Goal: Task Accomplishment & Management: Use online tool/utility

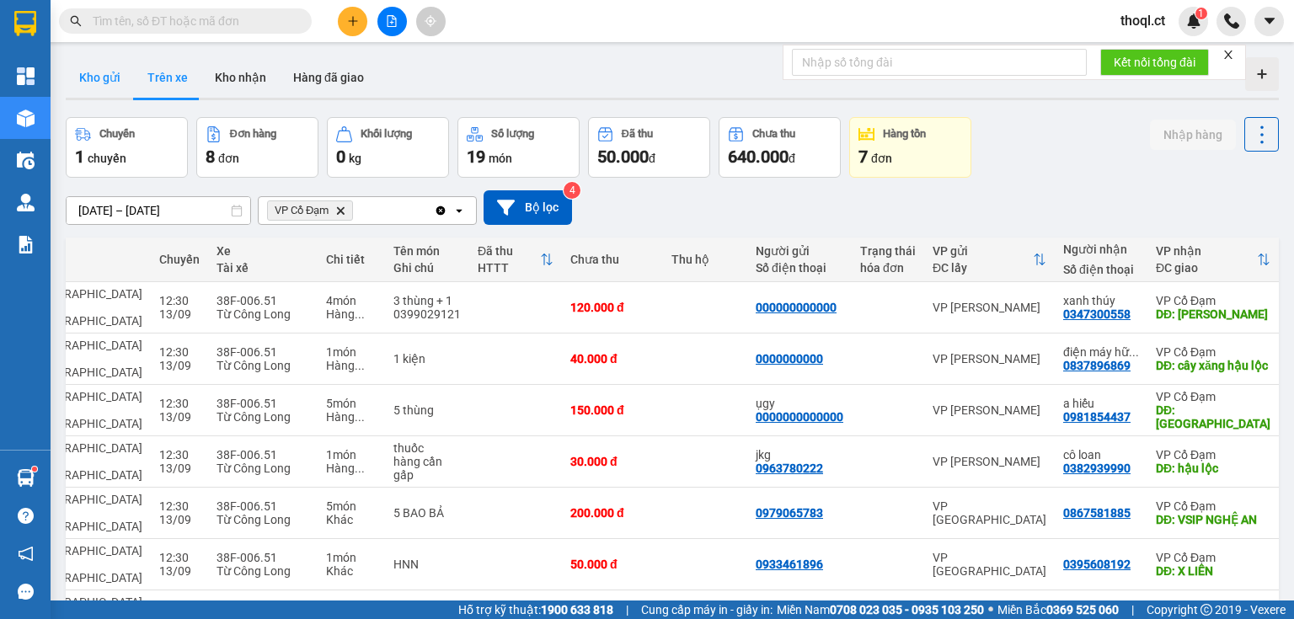
click at [99, 76] on button "Kho gửi" at bounding box center [100, 77] width 68 height 40
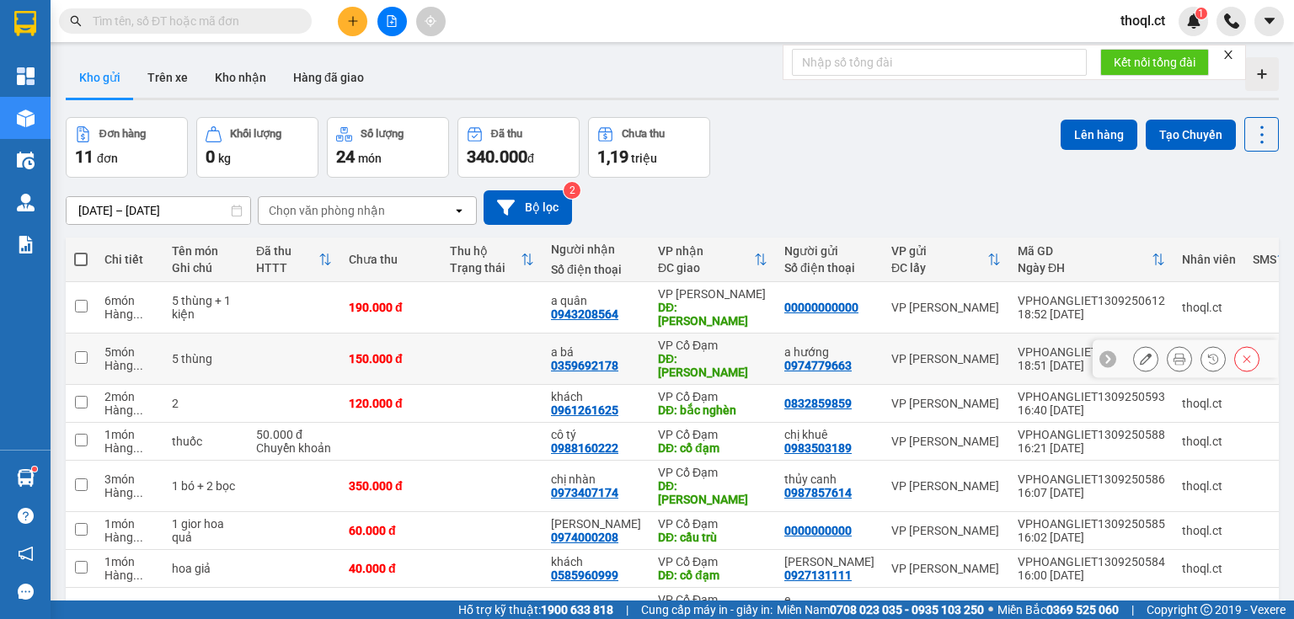
click at [89, 342] on td at bounding box center [81, 358] width 30 height 51
checkbox input "true"
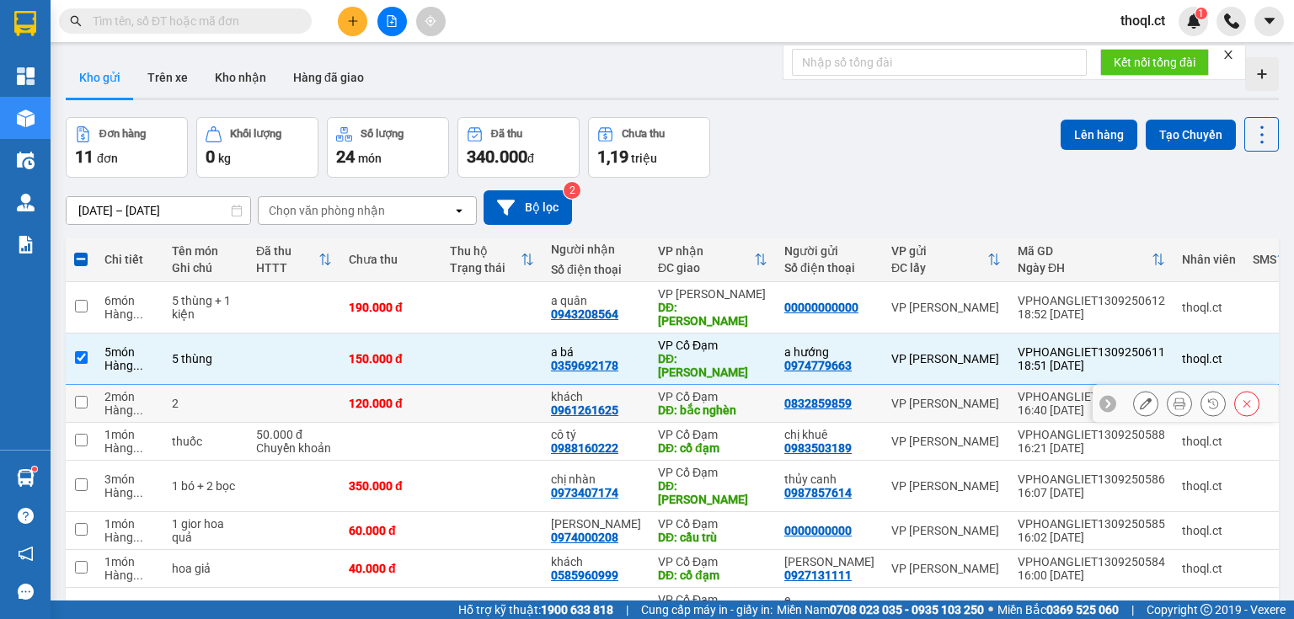
click at [94, 385] on td at bounding box center [81, 404] width 30 height 38
checkbox input "true"
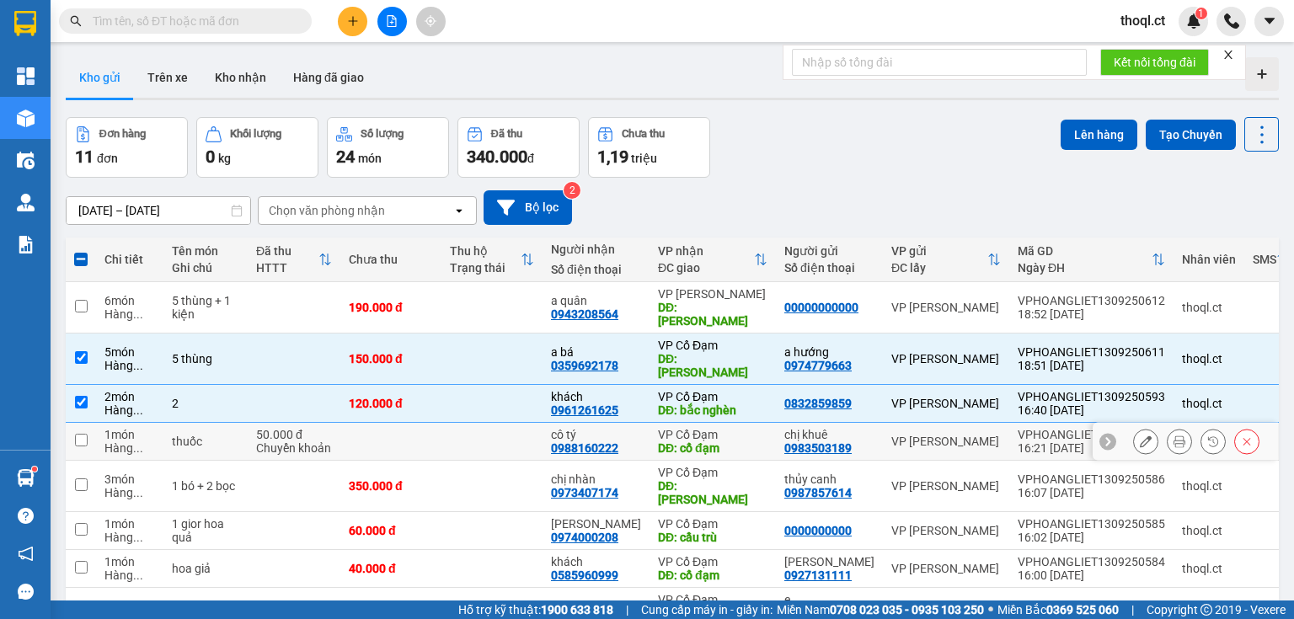
click at [88, 423] on td at bounding box center [81, 442] width 30 height 38
checkbox input "true"
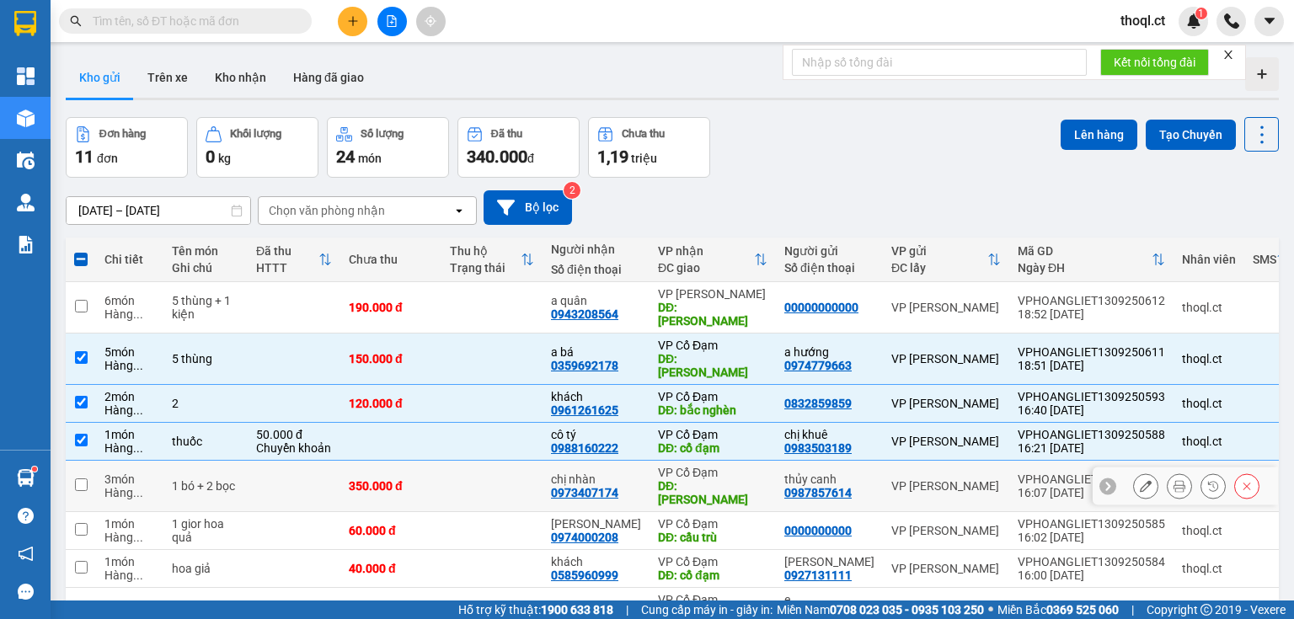
click at [88, 461] on td at bounding box center [81, 486] width 30 height 51
checkbox input "true"
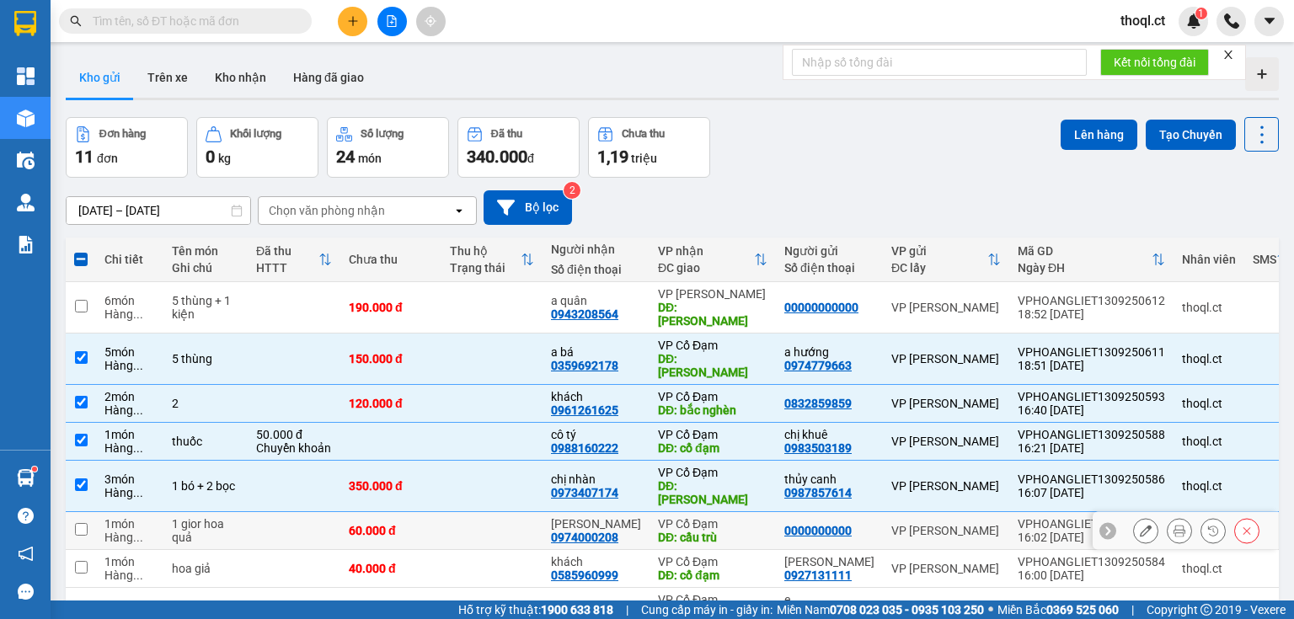
click at [86, 512] on td at bounding box center [81, 531] width 30 height 38
checkbox input "true"
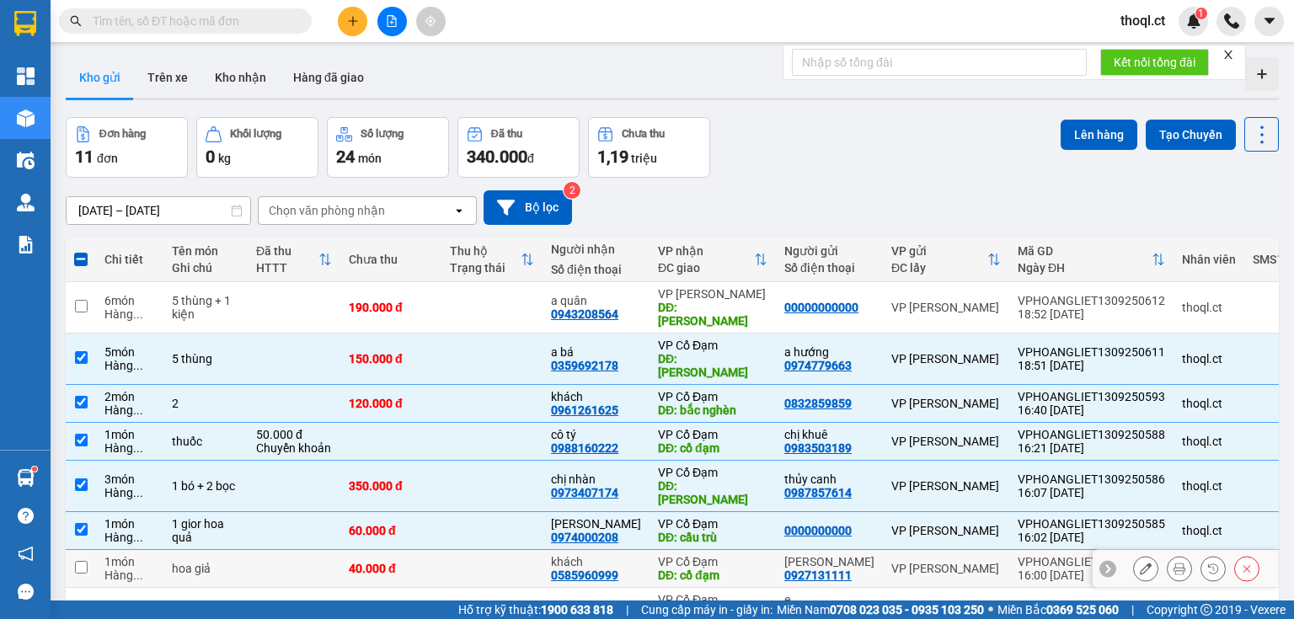
click at [87, 561] on input "checkbox" at bounding box center [81, 567] width 13 height 13
checkbox input "true"
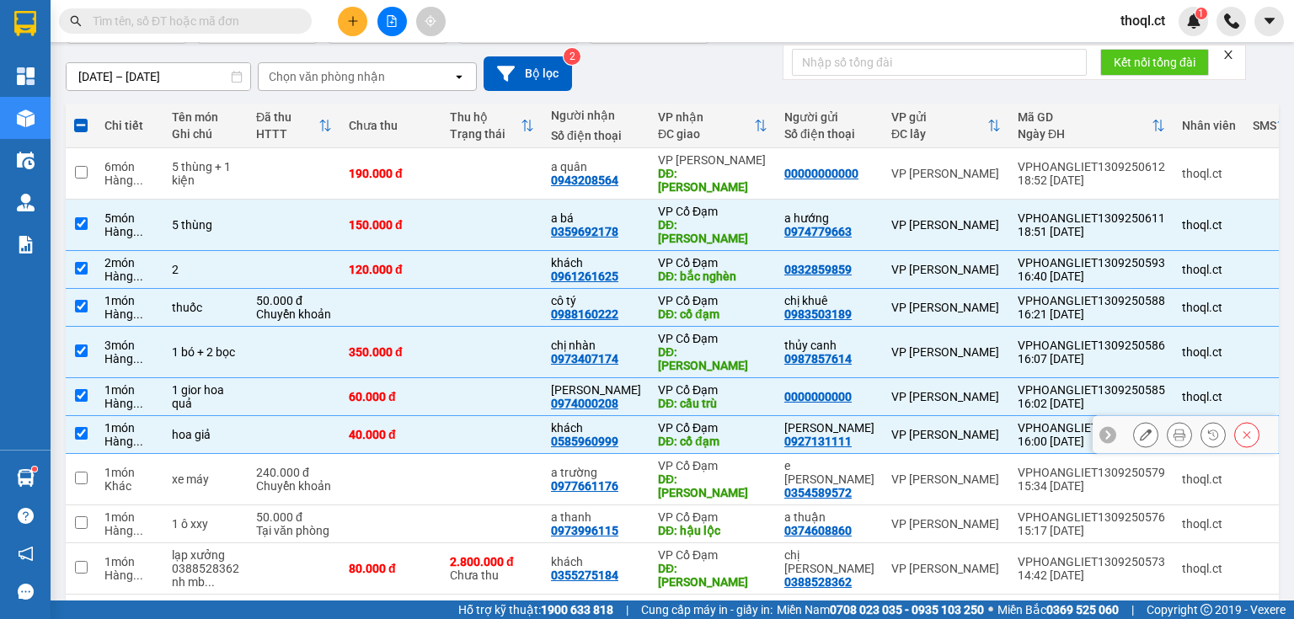
scroll to position [135, 0]
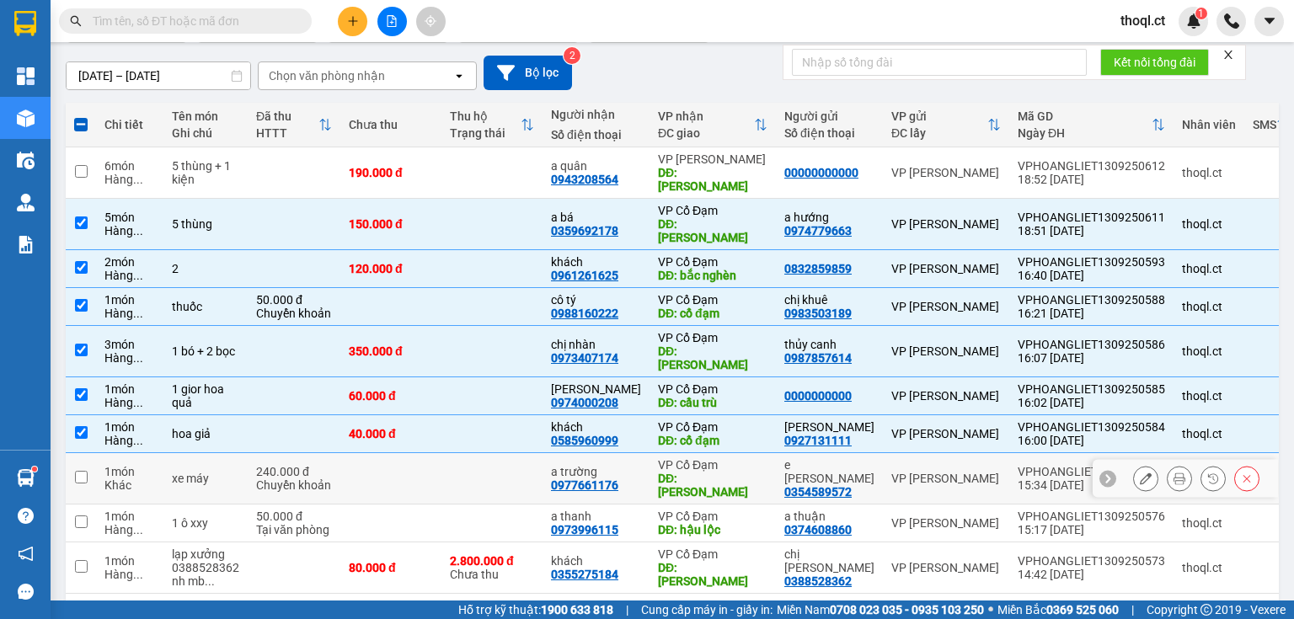
click at [77, 453] on td at bounding box center [81, 478] width 30 height 51
checkbox input "true"
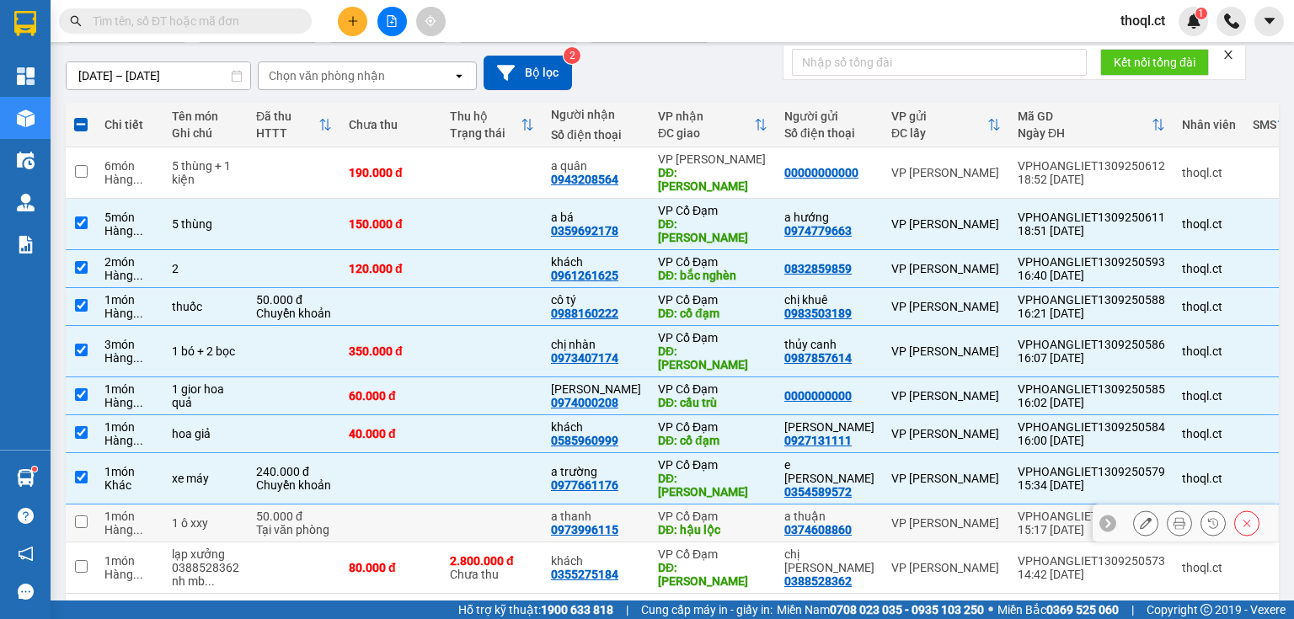
click at [90, 504] on td at bounding box center [81, 523] width 30 height 38
checkbox input "true"
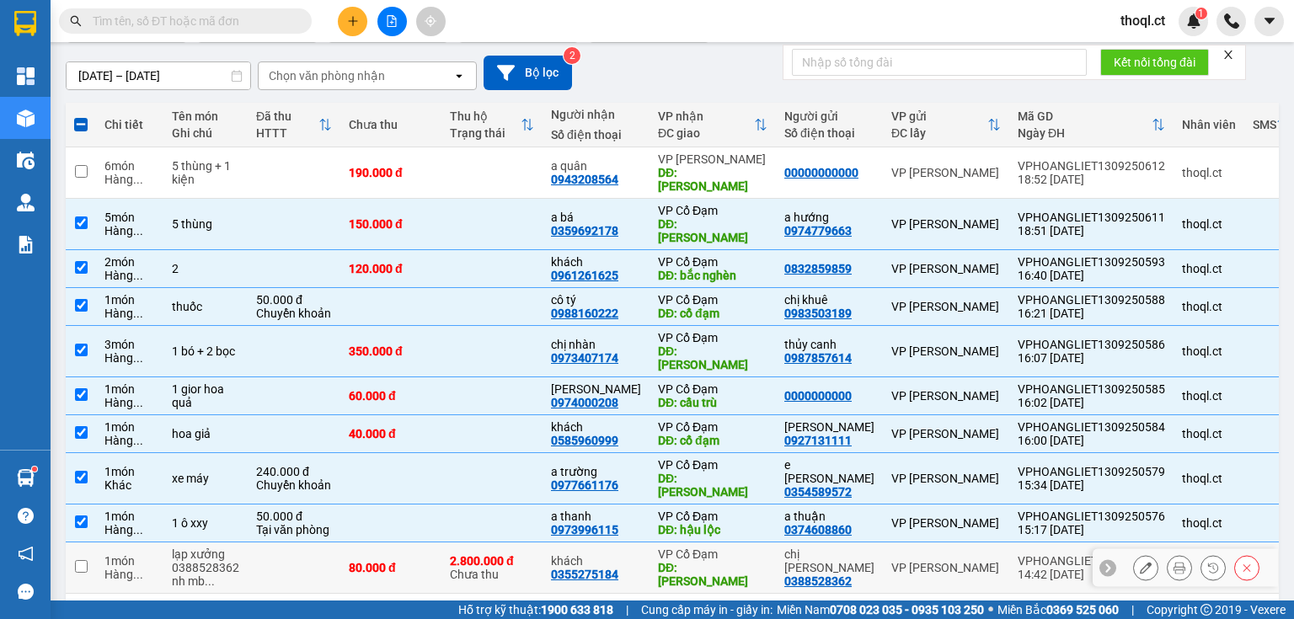
click at [90, 542] on td at bounding box center [81, 567] width 30 height 51
checkbox input "true"
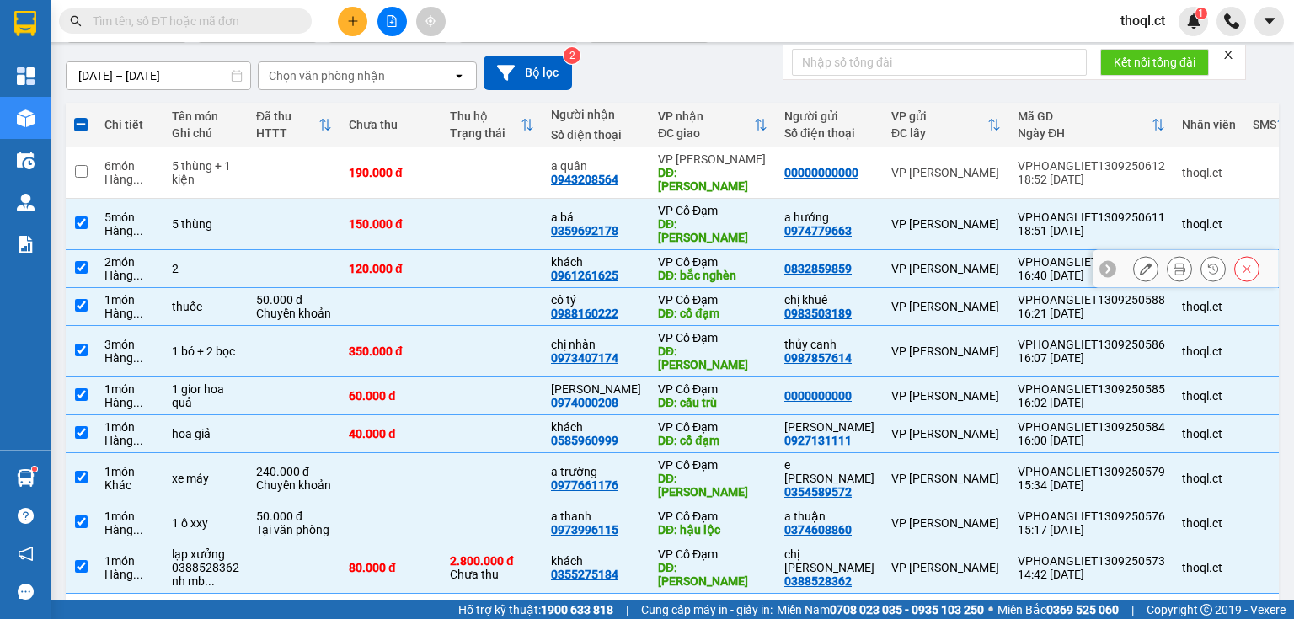
scroll to position [0, 0]
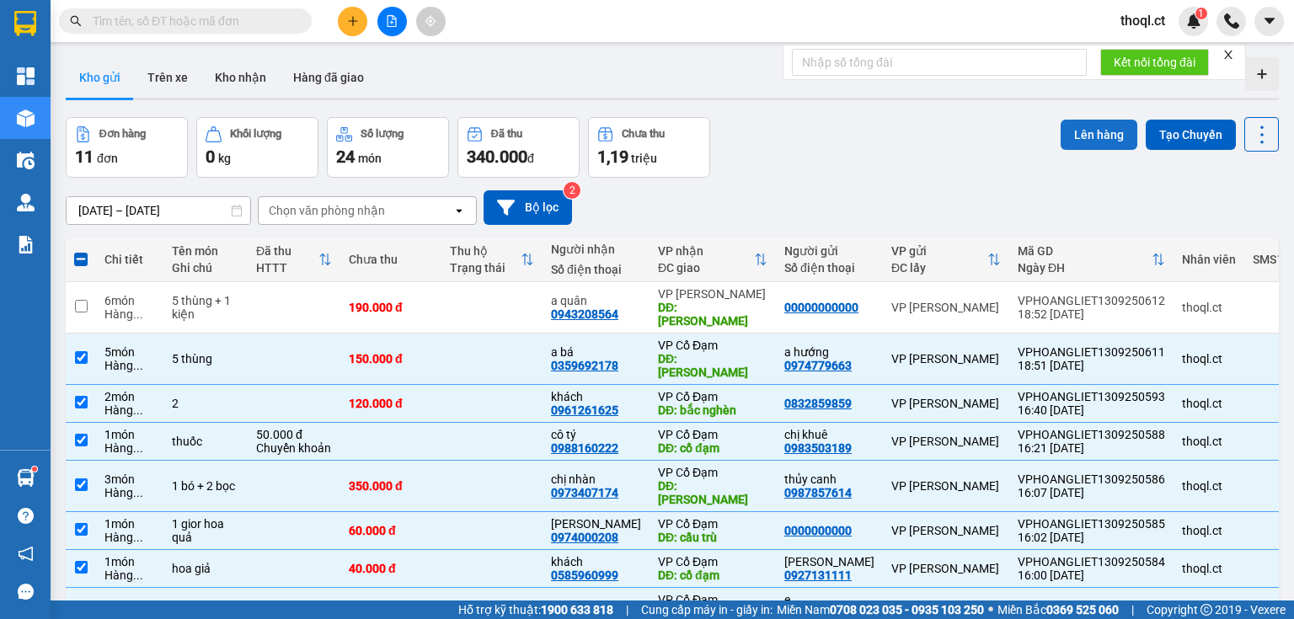
click at [1078, 141] on button "Lên hàng" at bounding box center [1098, 135] width 77 height 30
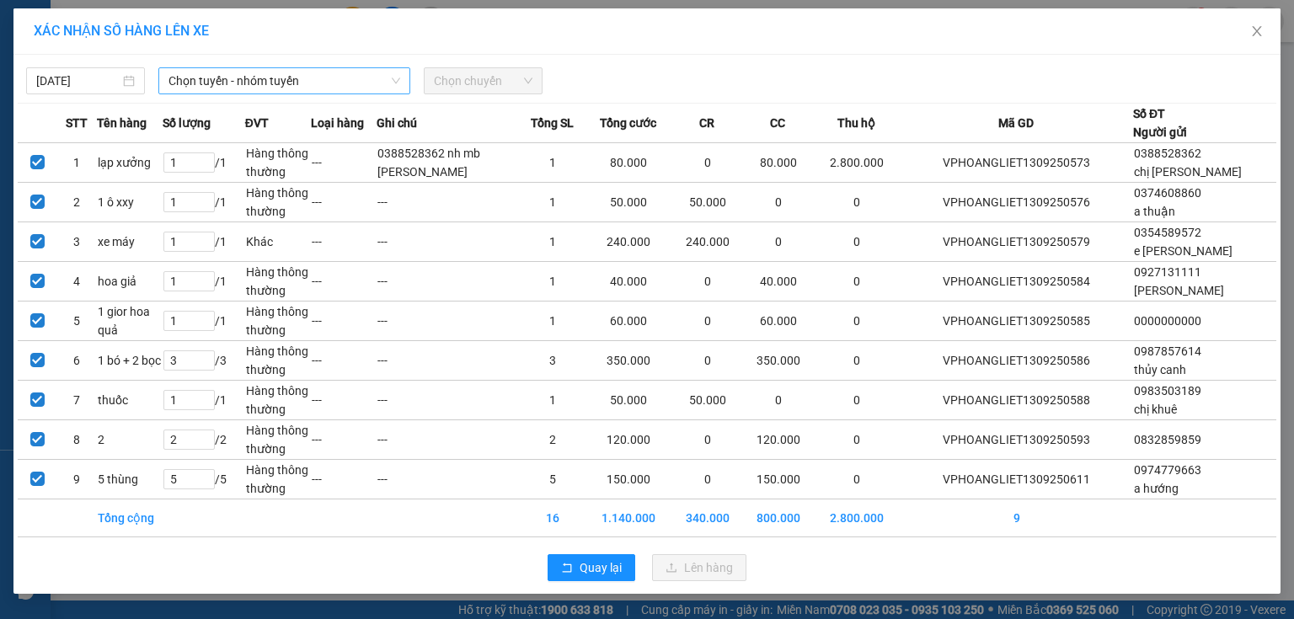
click at [362, 83] on span "Chọn tuyến - nhóm tuyến" at bounding box center [284, 80] width 232 height 25
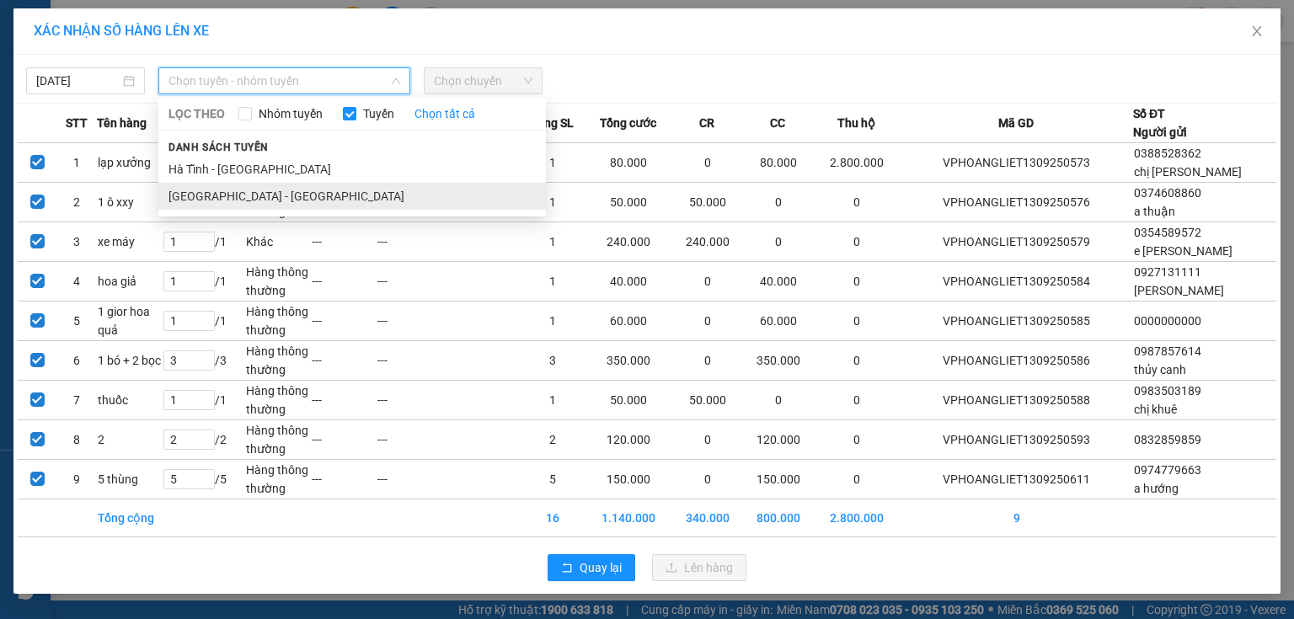
click at [302, 185] on li "[GEOGRAPHIC_DATA] - [GEOGRAPHIC_DATA]" at bounding box center [351, 196] width 387 height 27
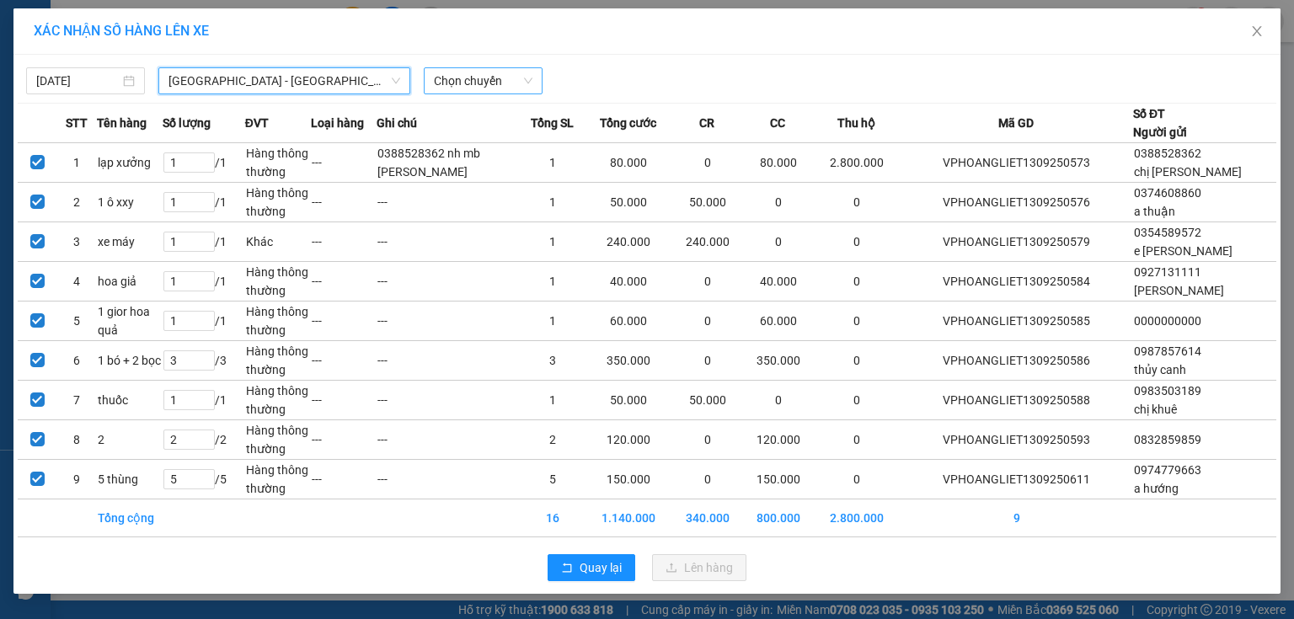
click at [491, 80] on span "Chọn chuyến" at bounding box center [483, 80] width 99 height 25
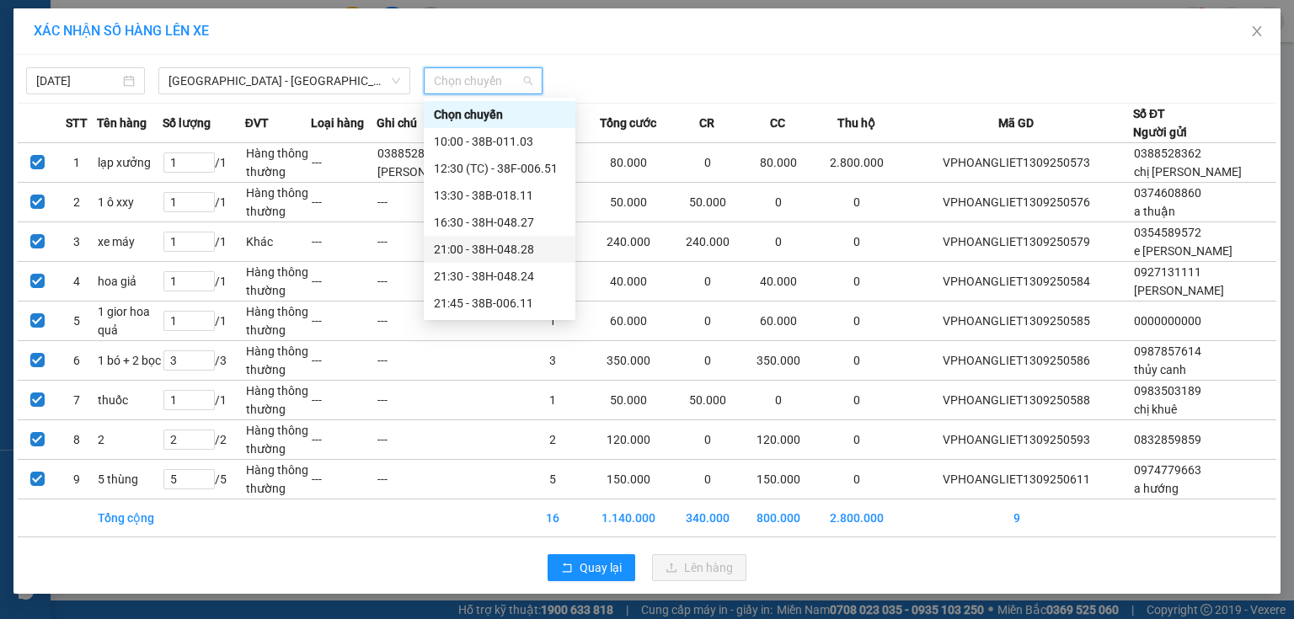
click at [511, 243] on div "21:00 - 38H-048.28" at bounding box center [499, 249] width 131 height 19
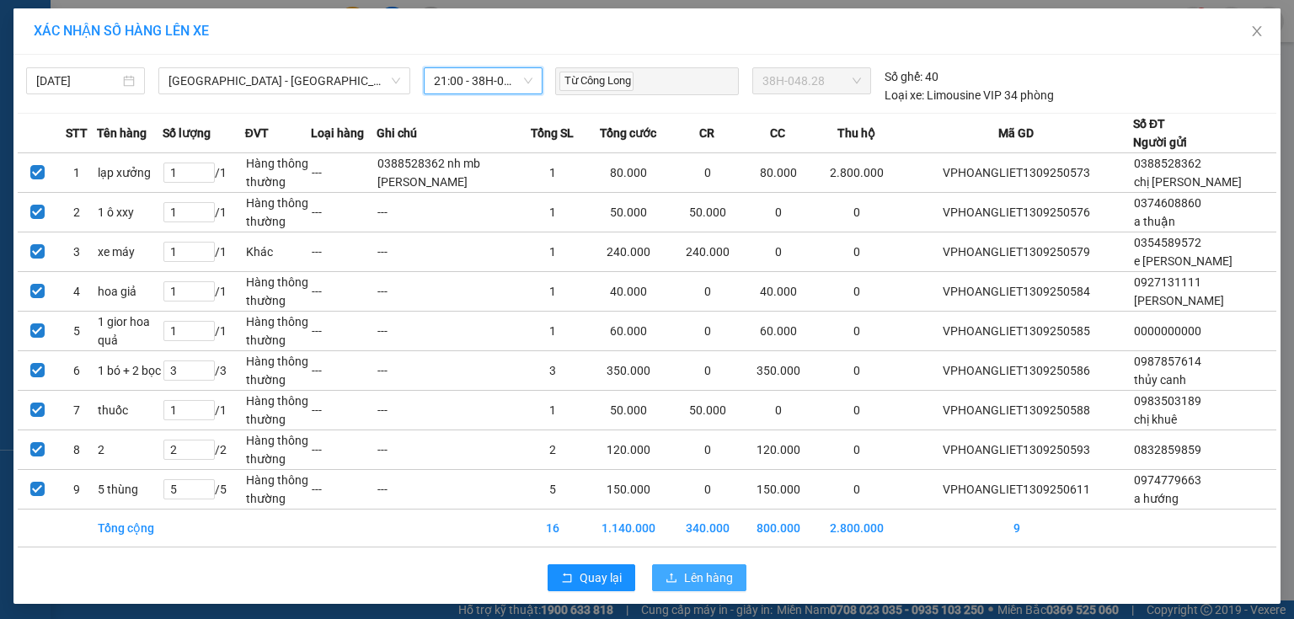
click at [724, 576] on span "Lên hàng" at bounding box center [708, 577] width 49 height 19
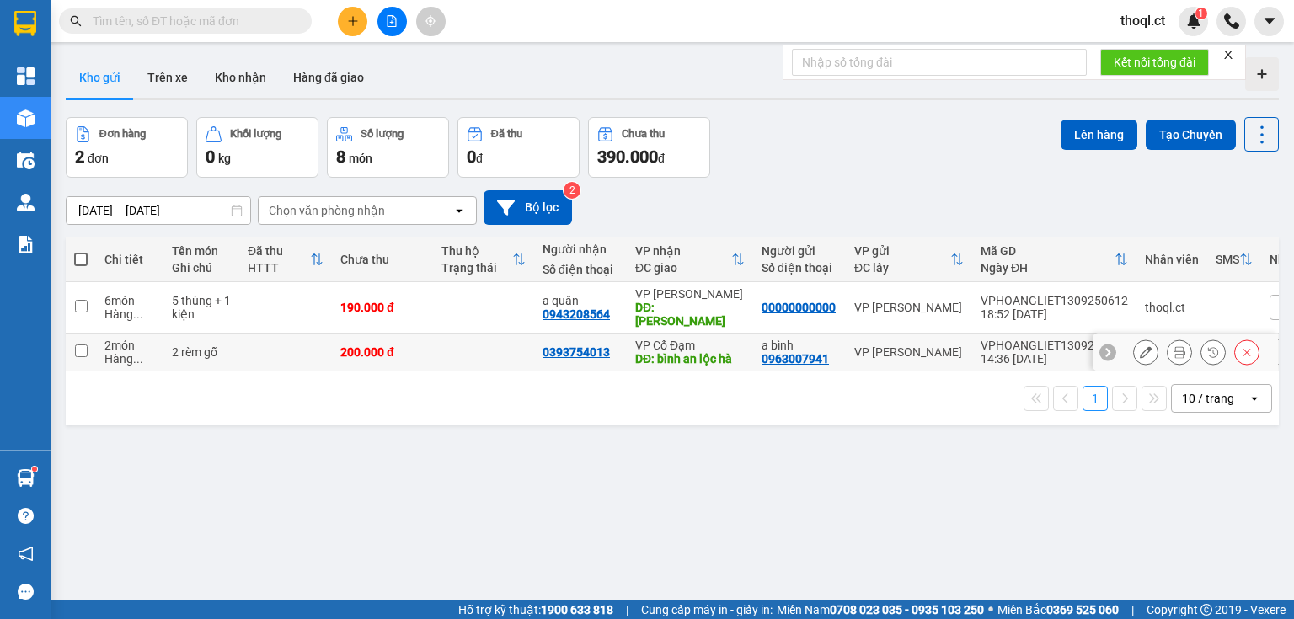
click at [93, 340] on td at bounding box center [81, 352] width 30 height 38
checkbox input "true"
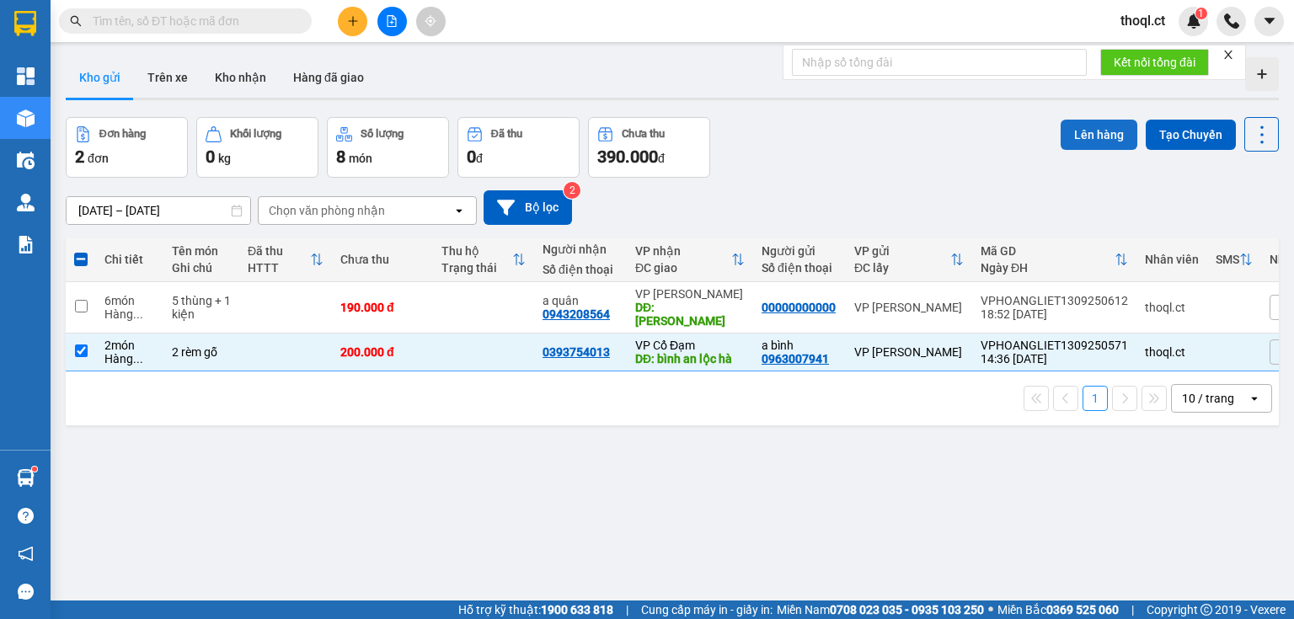
click at [1115, 133] on button "Lên hàng" at bounding box center [1098, 135] width 77 height 30
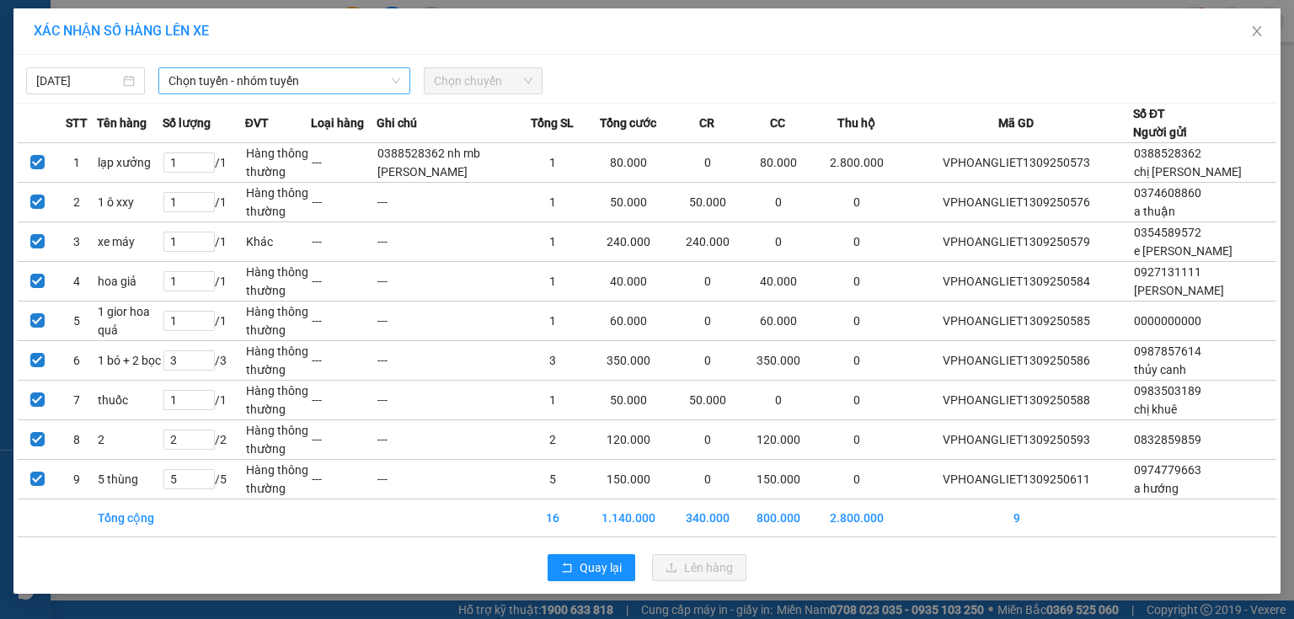
click at [371, 81] on span "Chọn tuyến - nhóm tuyến" at bounding box center [284, 80] width 232 height 25
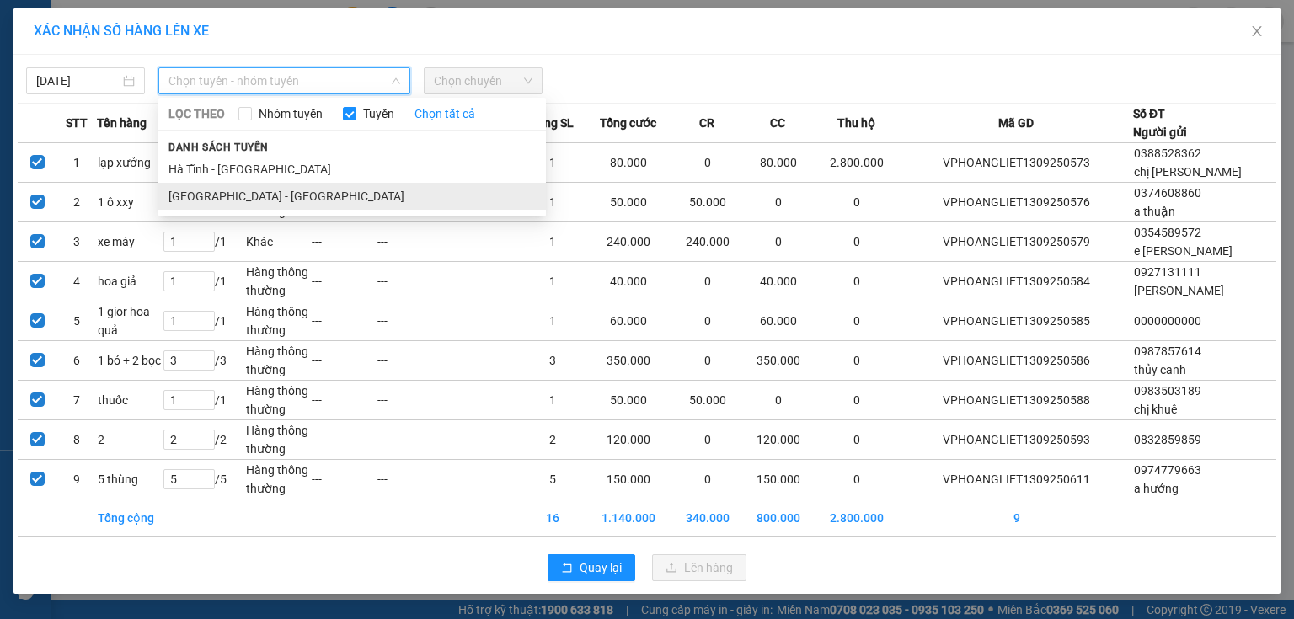
click at [262, 192] on li "[GEOGRAPHIC_DATA] - [GEOGRAPHIC_DATA]" at bounding box center [351, 196] width 387 height 27
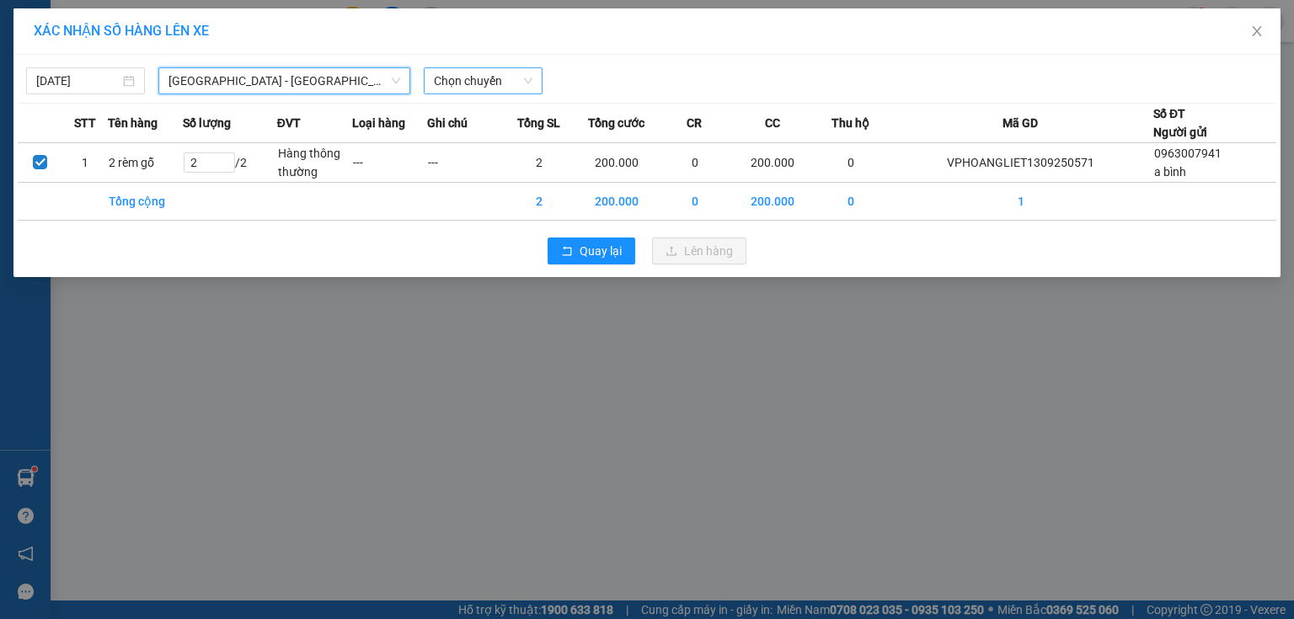
click at [472, 81] on span "Chọn chuyến" at bounding box center [483, 80] width 99 height 25
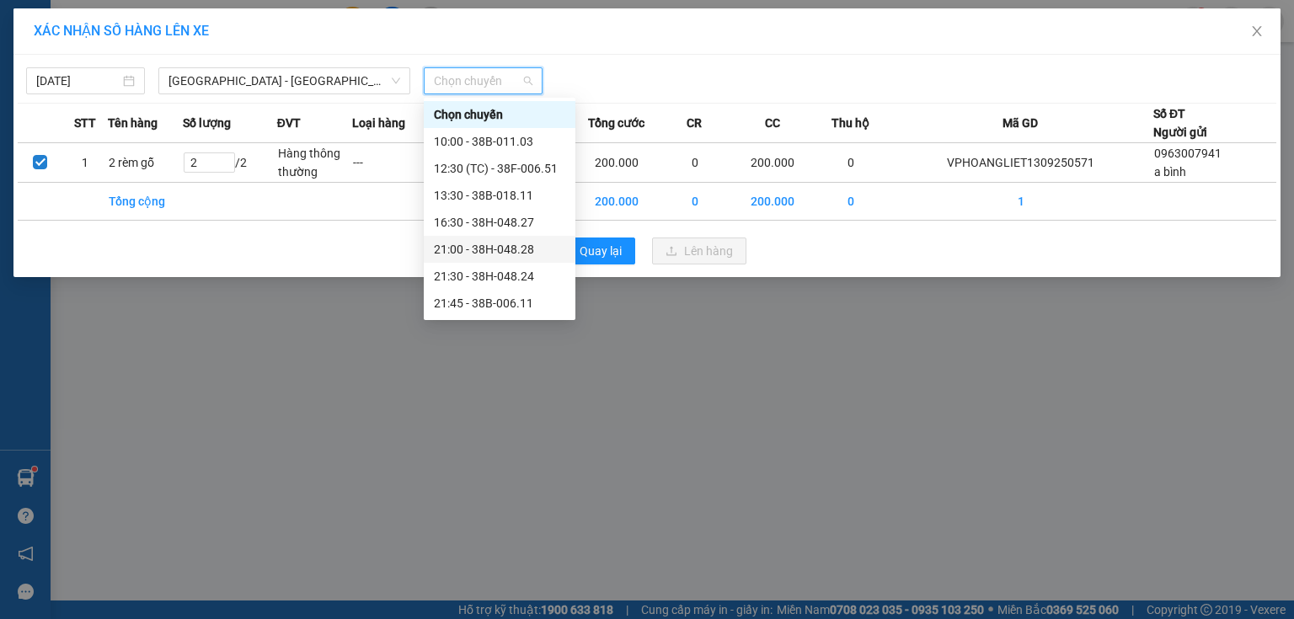
click at [509, 247] on div "21:00 - 38H-048.28" at bounding box center [499, 249] width 131 height 19
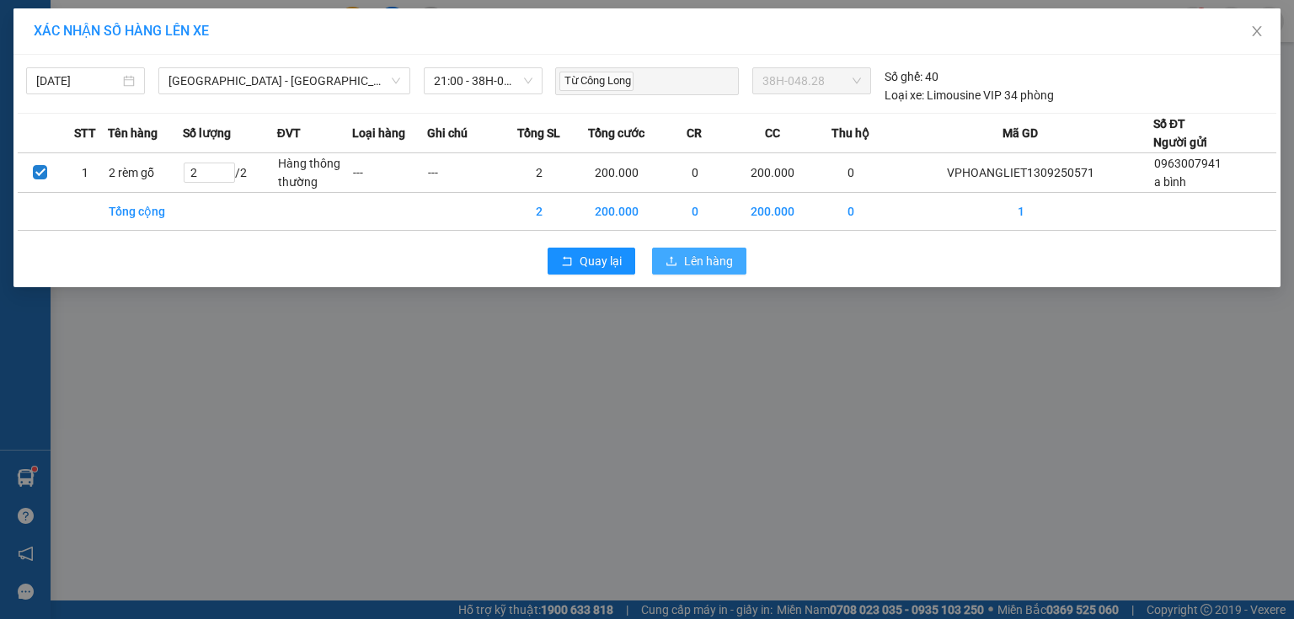
click at [711, 265] on span "Lên hàng" at bounding box center [708, 261] width 49 height 19
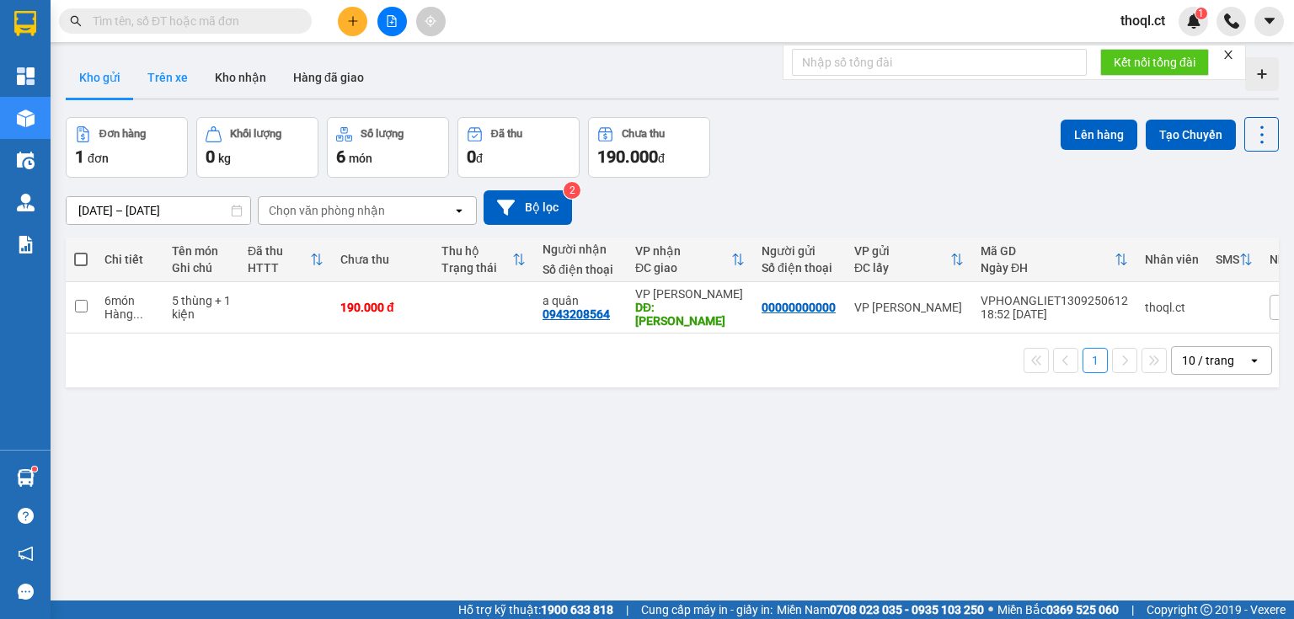
click at [166, 84] on button "Trên xe" at bounding box center [167, 77] width 67 height 40
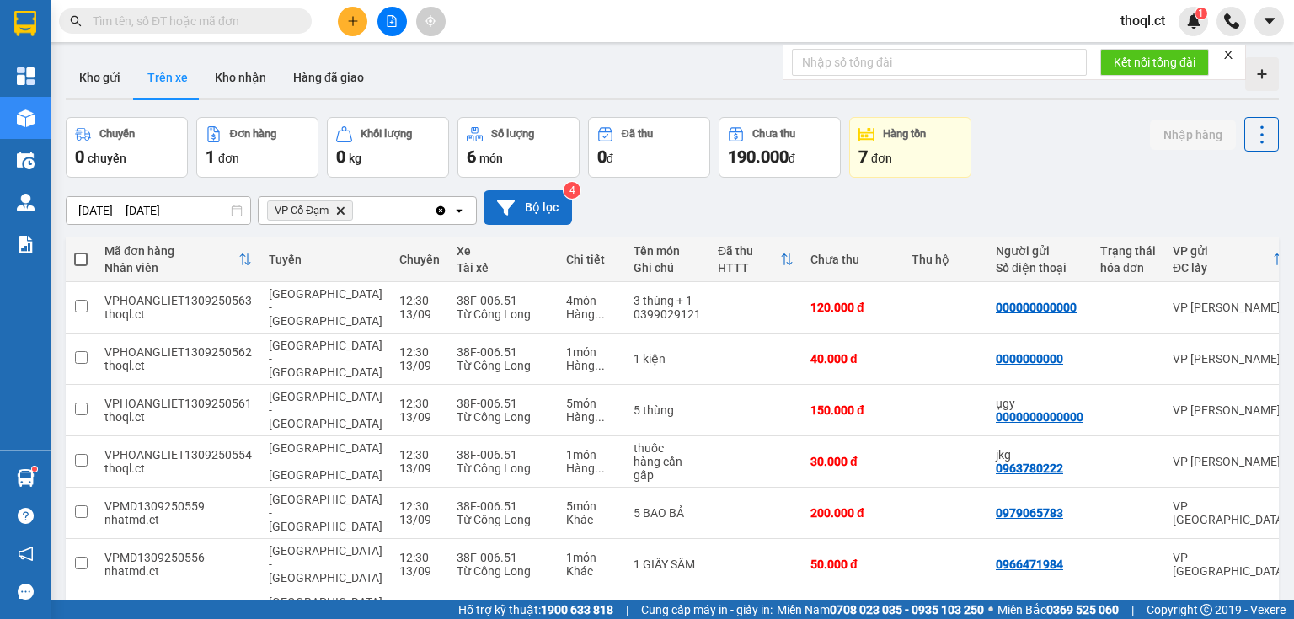
click at [511, 194] on button "Bộ lọc" at bounding box center [527, 207] width 88 height 35
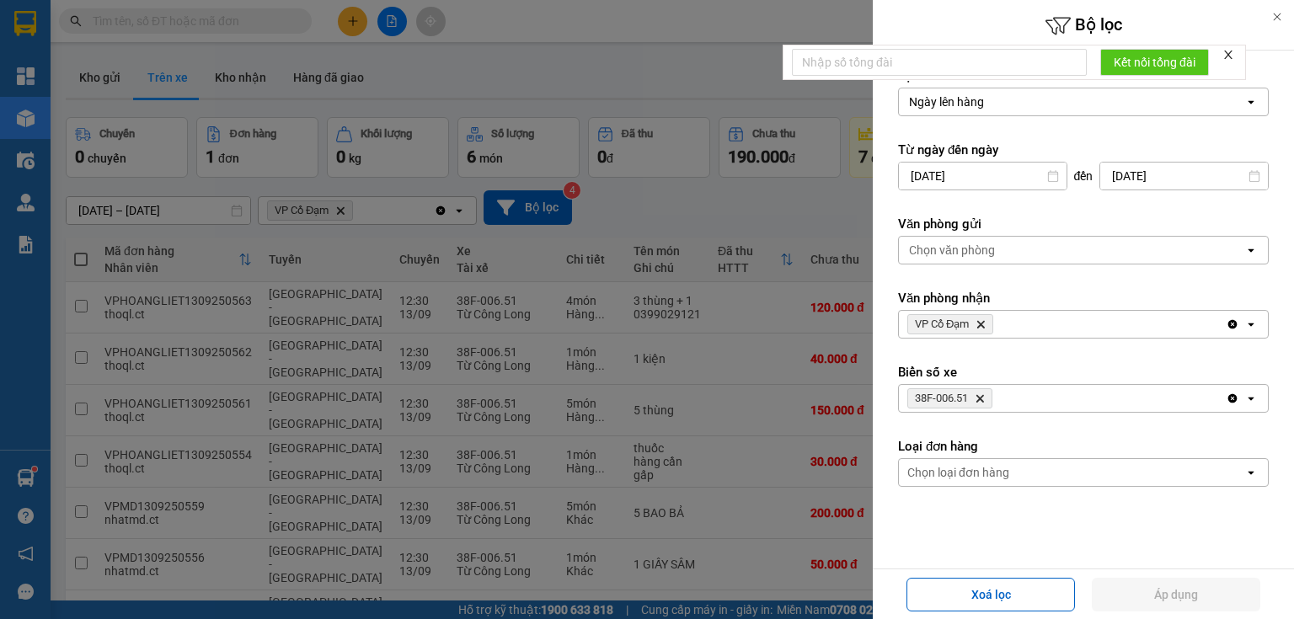
click at [984, 395] on icon "38F-006.51, close by backspace" at bounding box center [980, 399] width 8 height 8
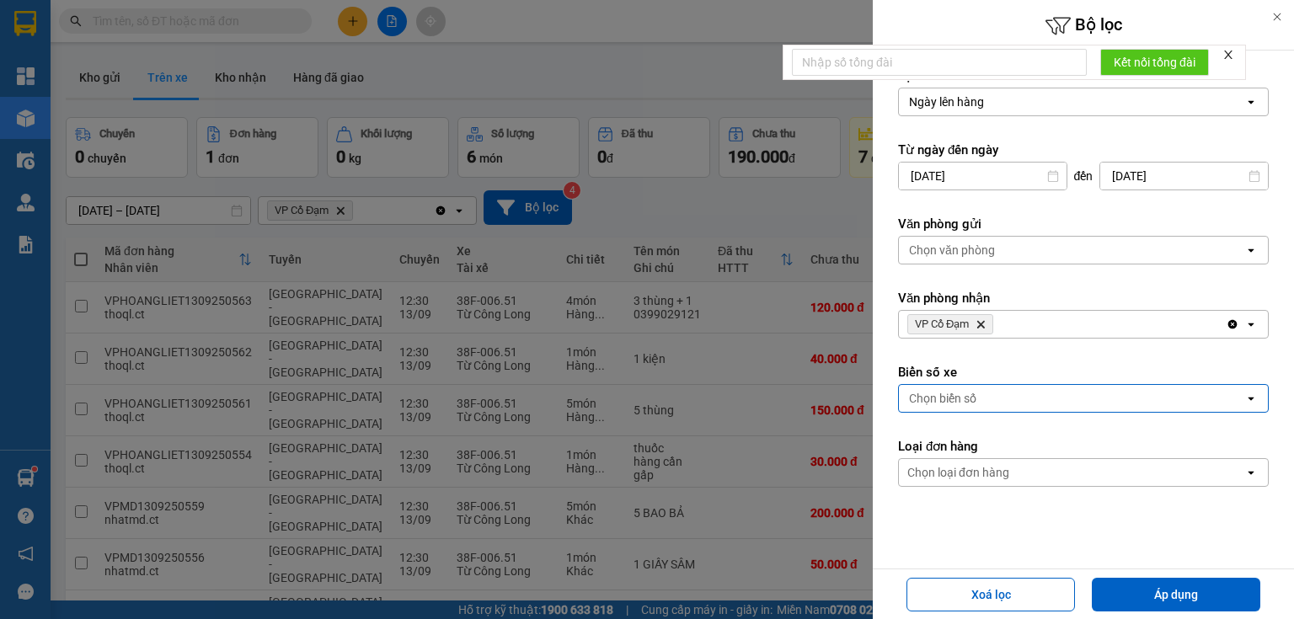
click at [984, 394] on div "Chọn biển số" at bounding box center [1071, 398] width 345 height 27
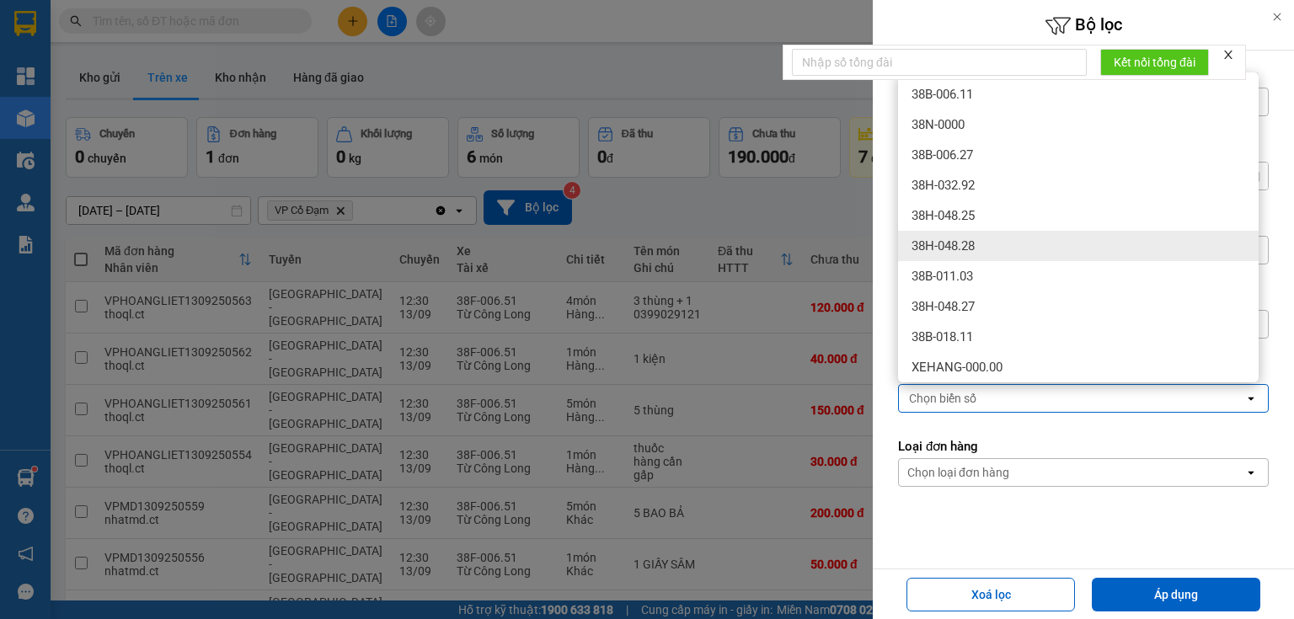
click at [974, 238] on span "38H-048.28" at bounding box center [942, 245] width 63 height 17
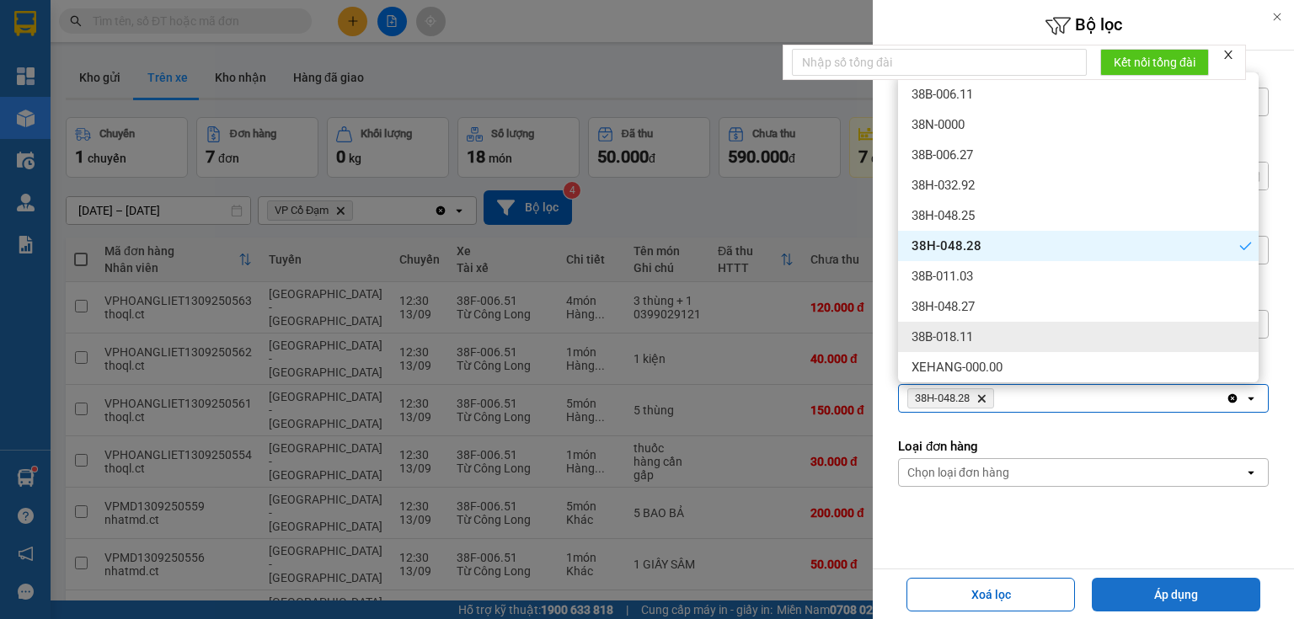
click at [1129, 595] on button "Áp dụng" at bounding box center [1175, 595] width 168 height 34
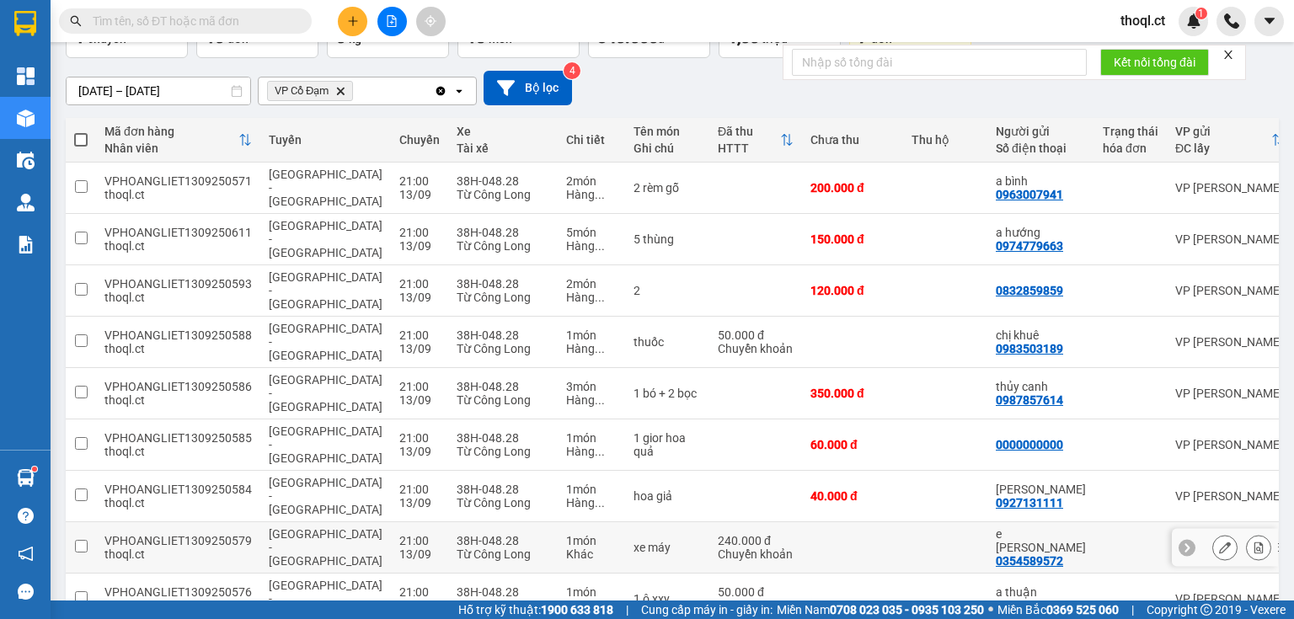
scroll to position [135, 0]
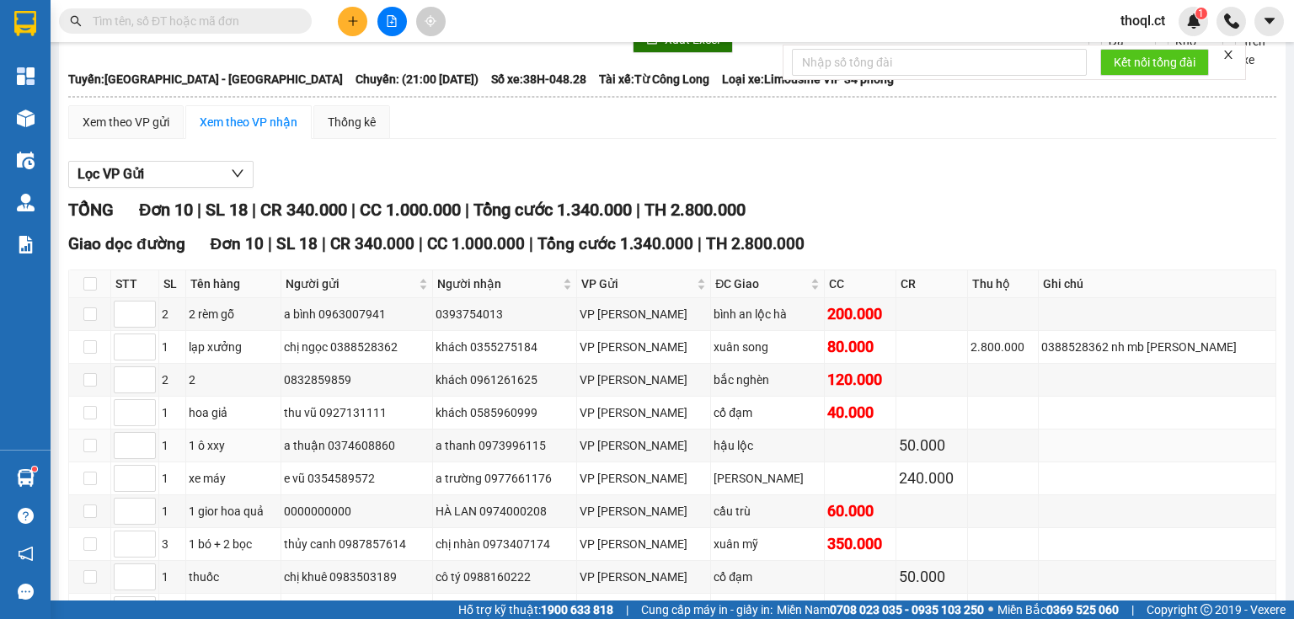
scroll to position [189, 0]
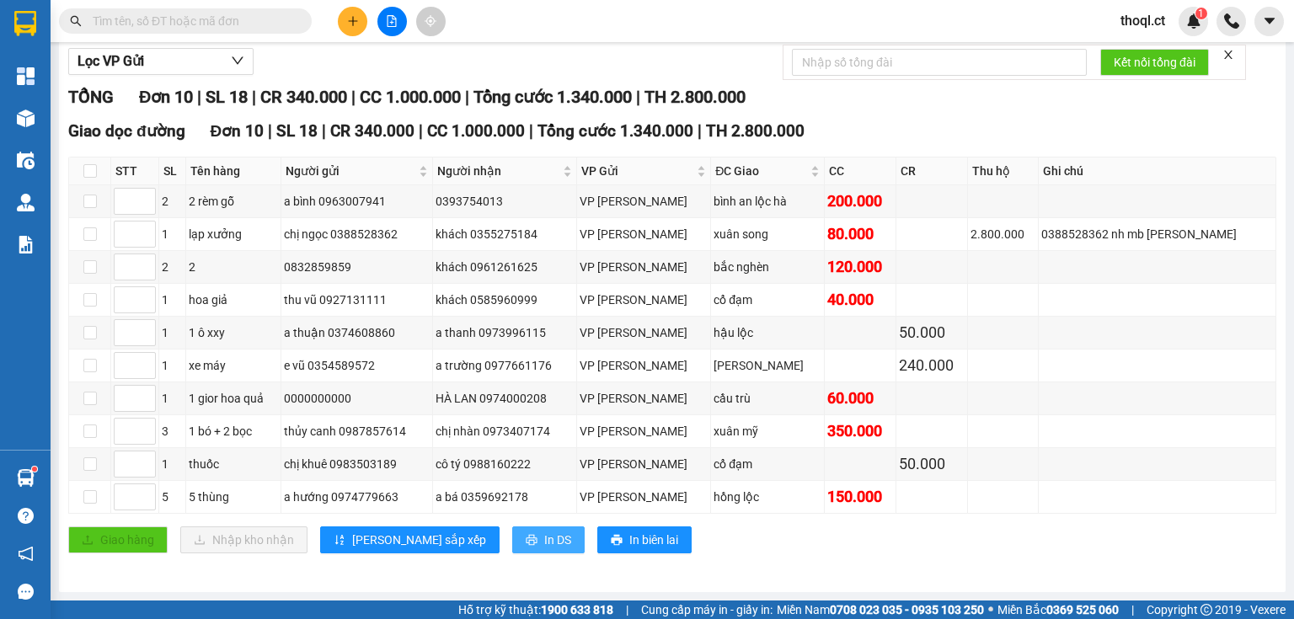
click at [544, 536] on span "In DS" at bounding box center [557, 540] width 27 height 19
